Goal: Information Seeking & Learning: Learn about a topic

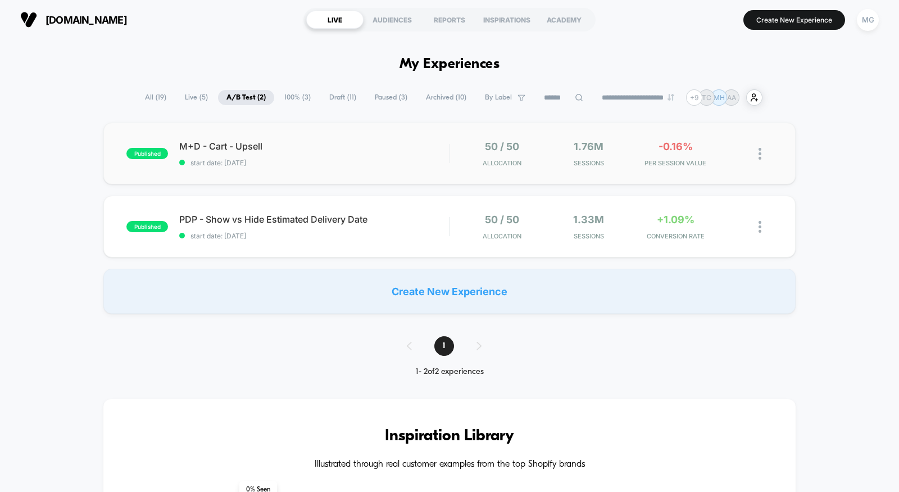
click at [334, 175] on div "published M+D - Cart - Upsell start date: [DATE] 50 / 50 Allocation 1.76M Sessi…" at bounding box center [449, 153] width 692 height 62
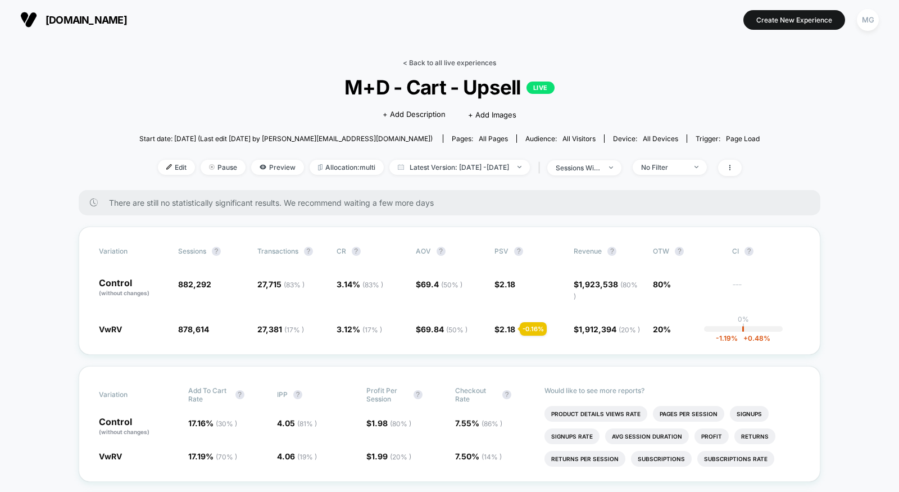
click at [456, 65] on link "< Back to all live experiences" at bounding box center [449, 62] width 93 height 8
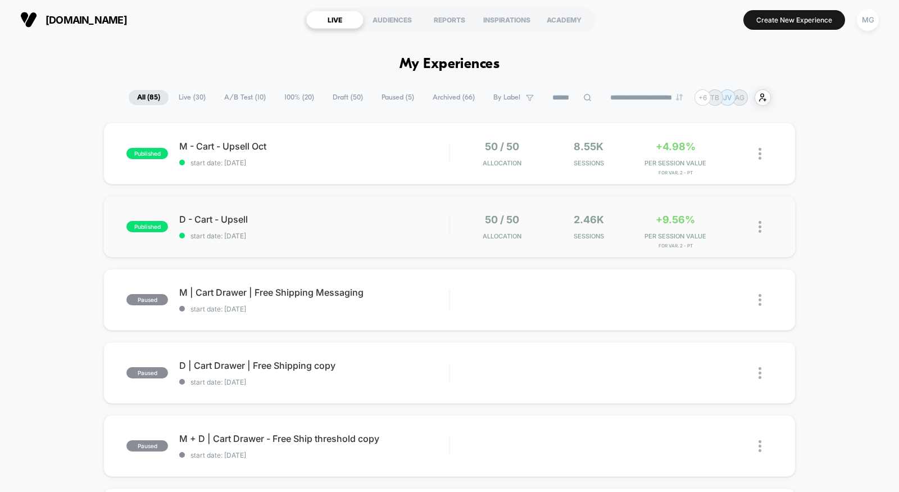
click at [323, 239] on div "published D - Cart - Upsell start date: 10/2/2025 50 / 50 Allocation 2.46k Sess…" at bounding box center [449, 227] width 692 height 62
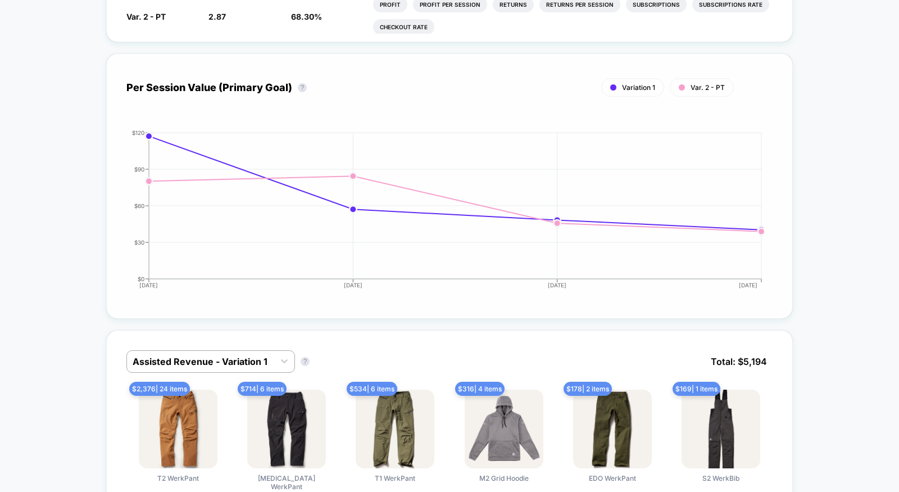
scroll to position [653, 0]
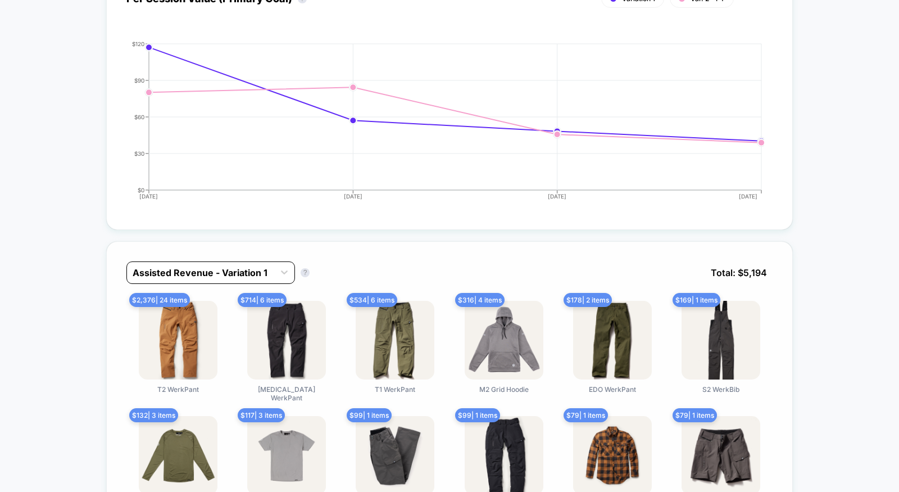
click at [251, 266] on div at bounding box center [201, 272] width 136 height 13
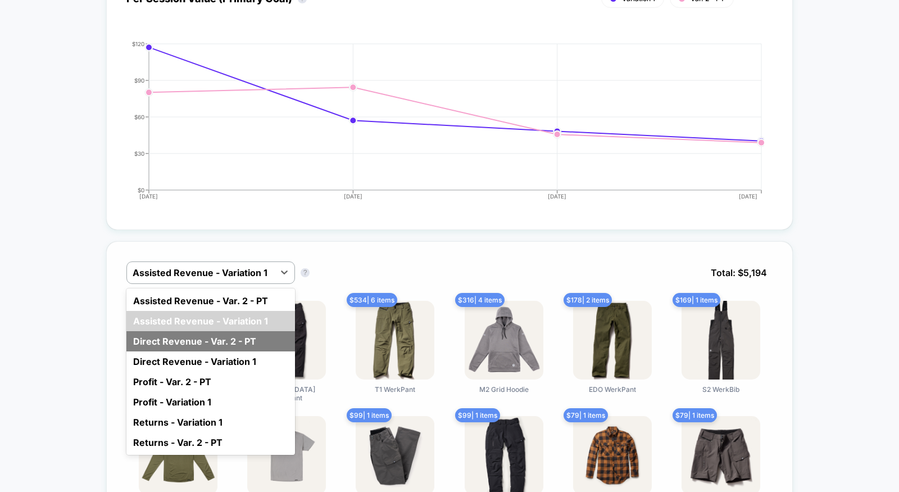
click at [229, 339] on div "Direct Revenue - Var. 2 - PT" at bounding box center [210, 341] width 169 height 20
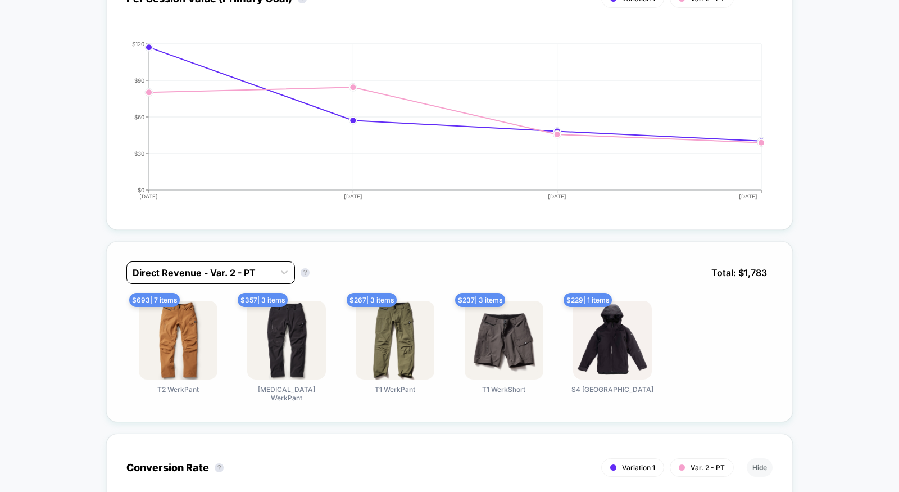
click at [244, 266] on div at bounding box center [201, 272] width 136 height 13
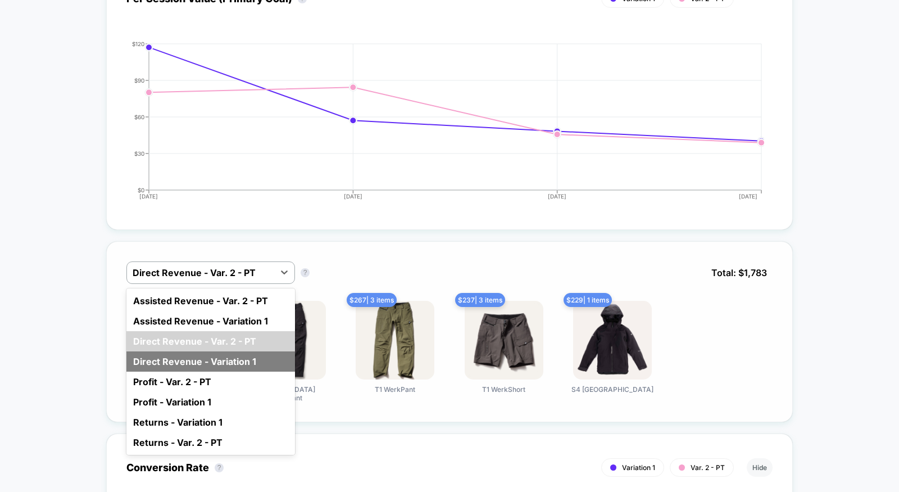
click at [234, 353] on div "Direct Revenue - Variation 1" at bounding box center [210, 361] width 169 height 20
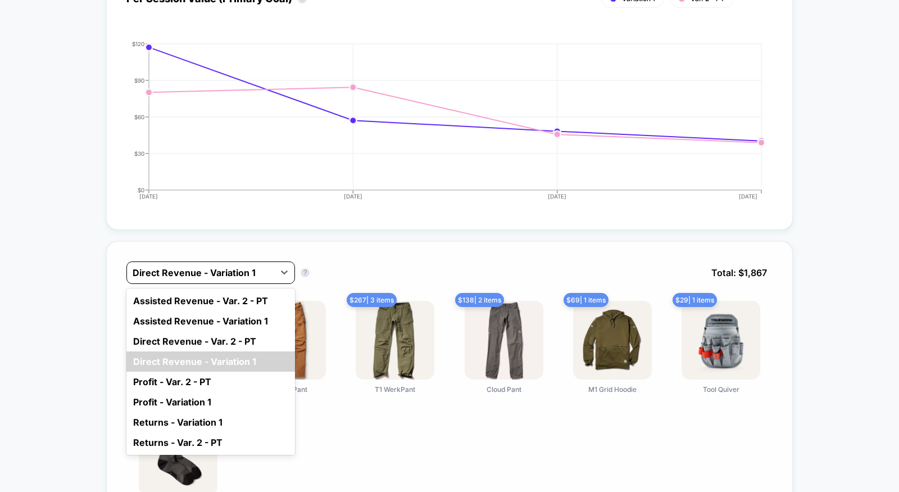
click at [248, 267] on div at bounding box center [201, 272] width 136 height 13
click at [235, 336] on div "Direct Revenue - Var. 2 - PT" at bounding box center [210, 341] width 169 height 20
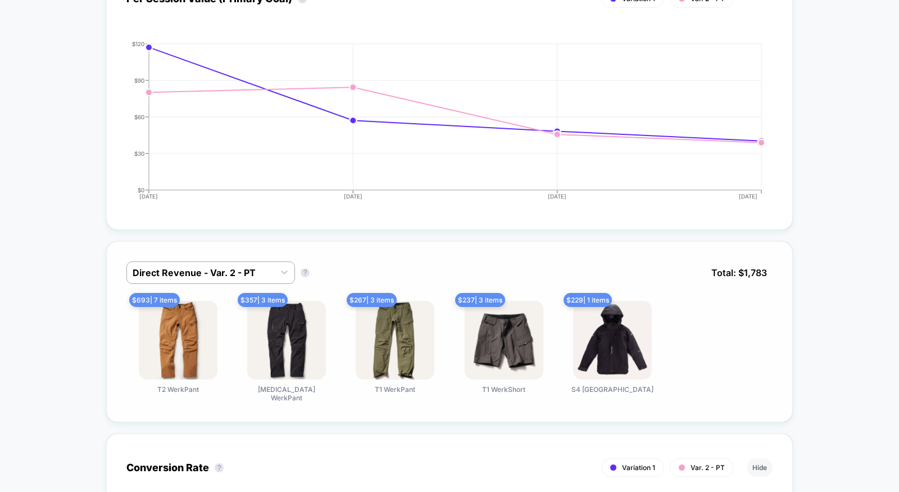
scroll to position [0, 0]
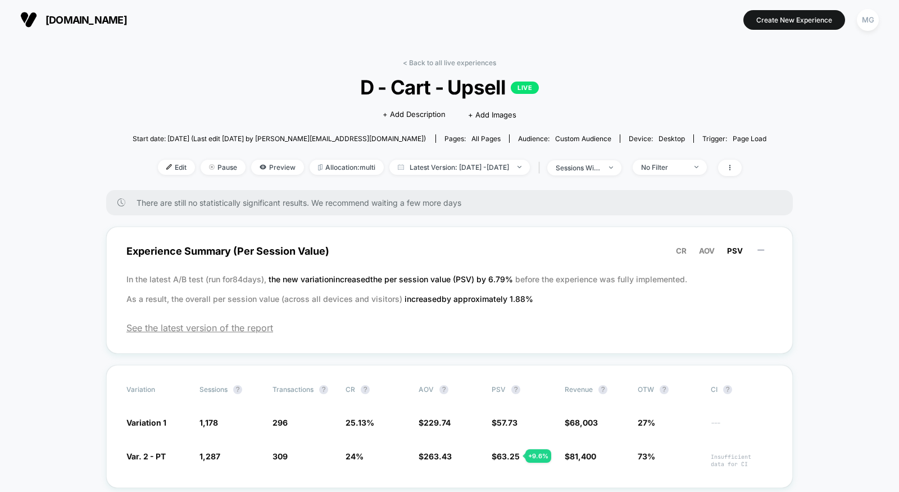
click at [437, 61] on link "< Back to all live experiences" at bounding box center [449, 62] width 93 height 8
